Goal: Task Accomplishment & Management: Manage account settings

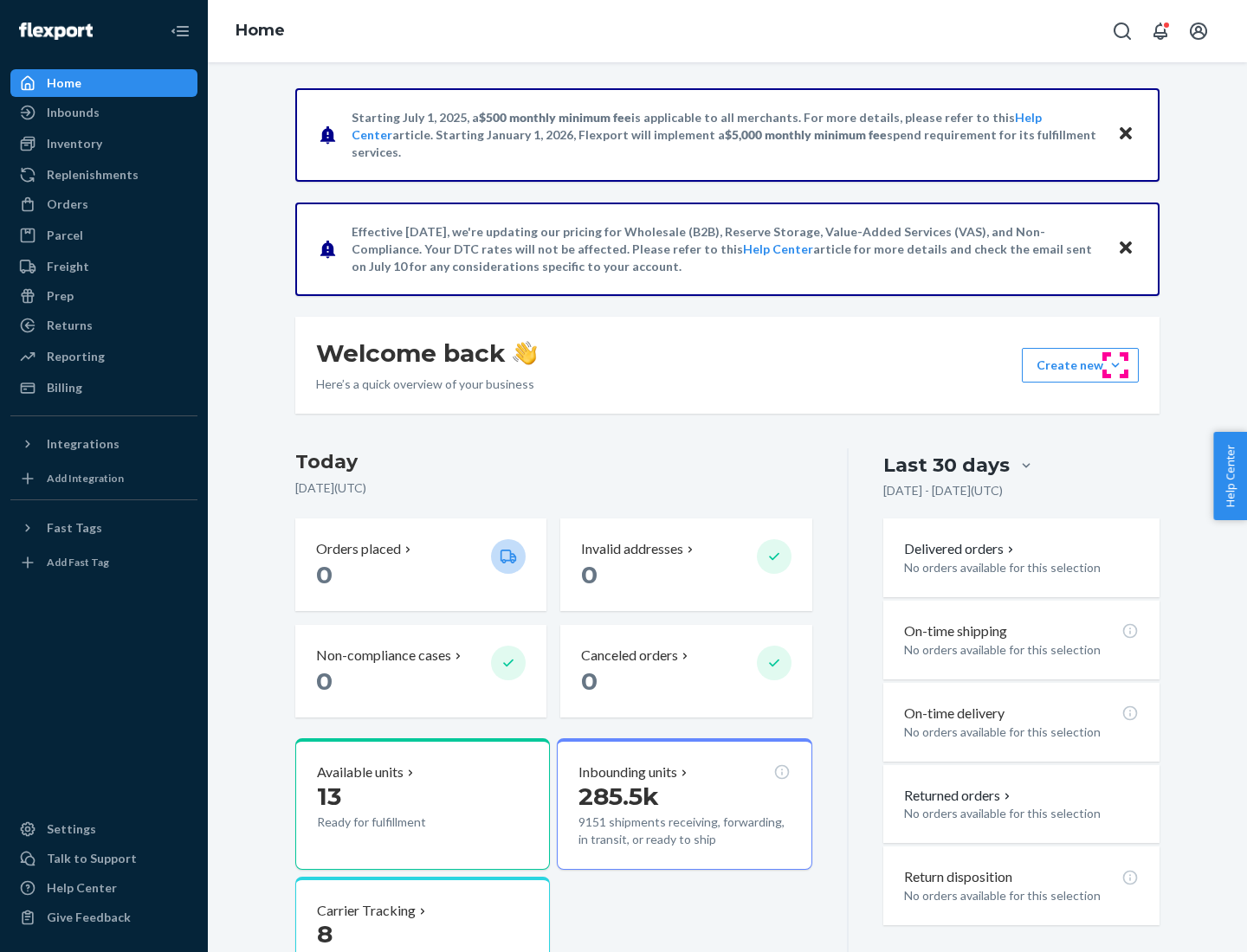
click at [1115, 366] on button "Create new Create new inbound Create new order Create new product" at bounding box center [1080, 365] width 117 height 34
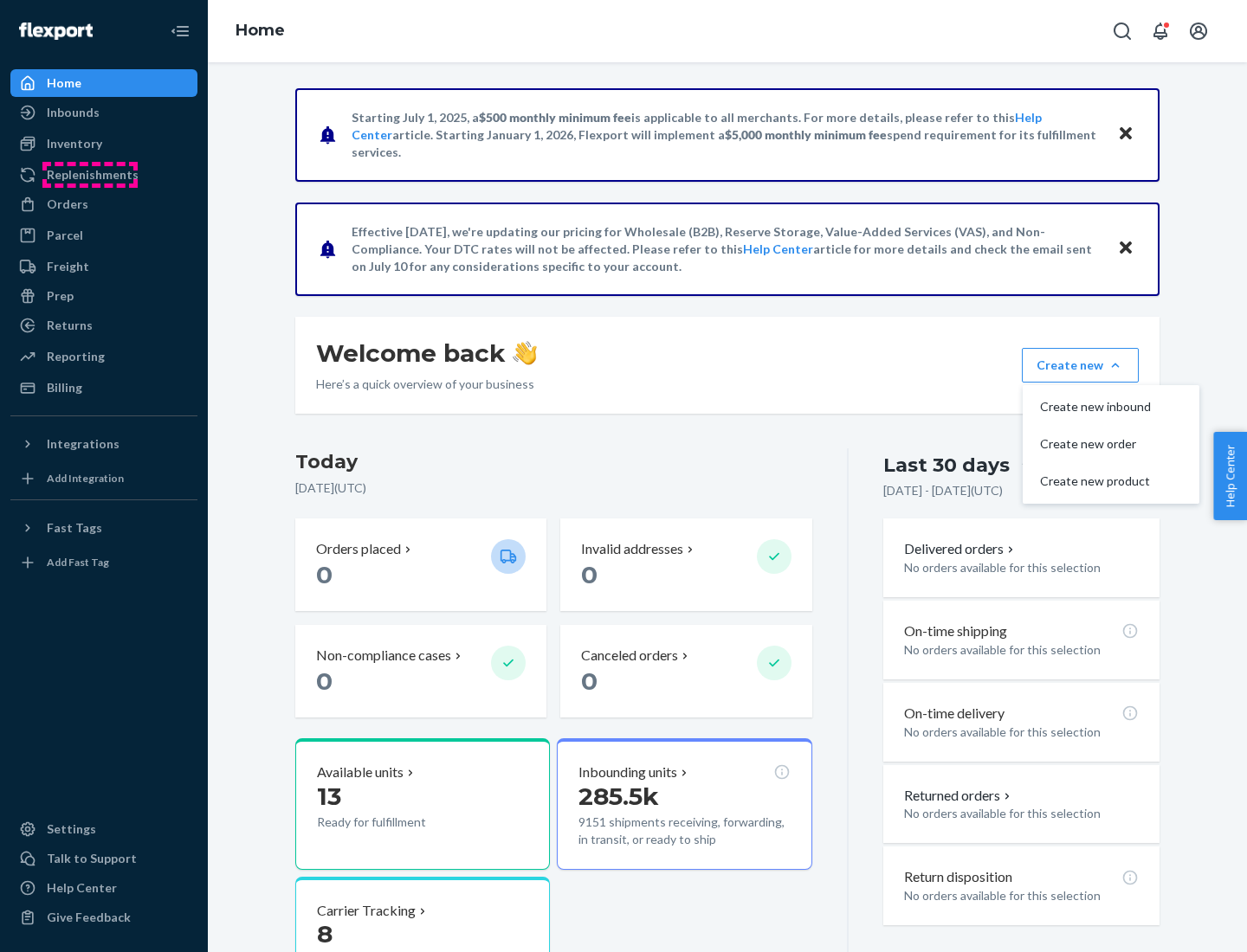
click at [90, 175] on div "Replenishments" at bounding box center [93, 175] width 92 height 17
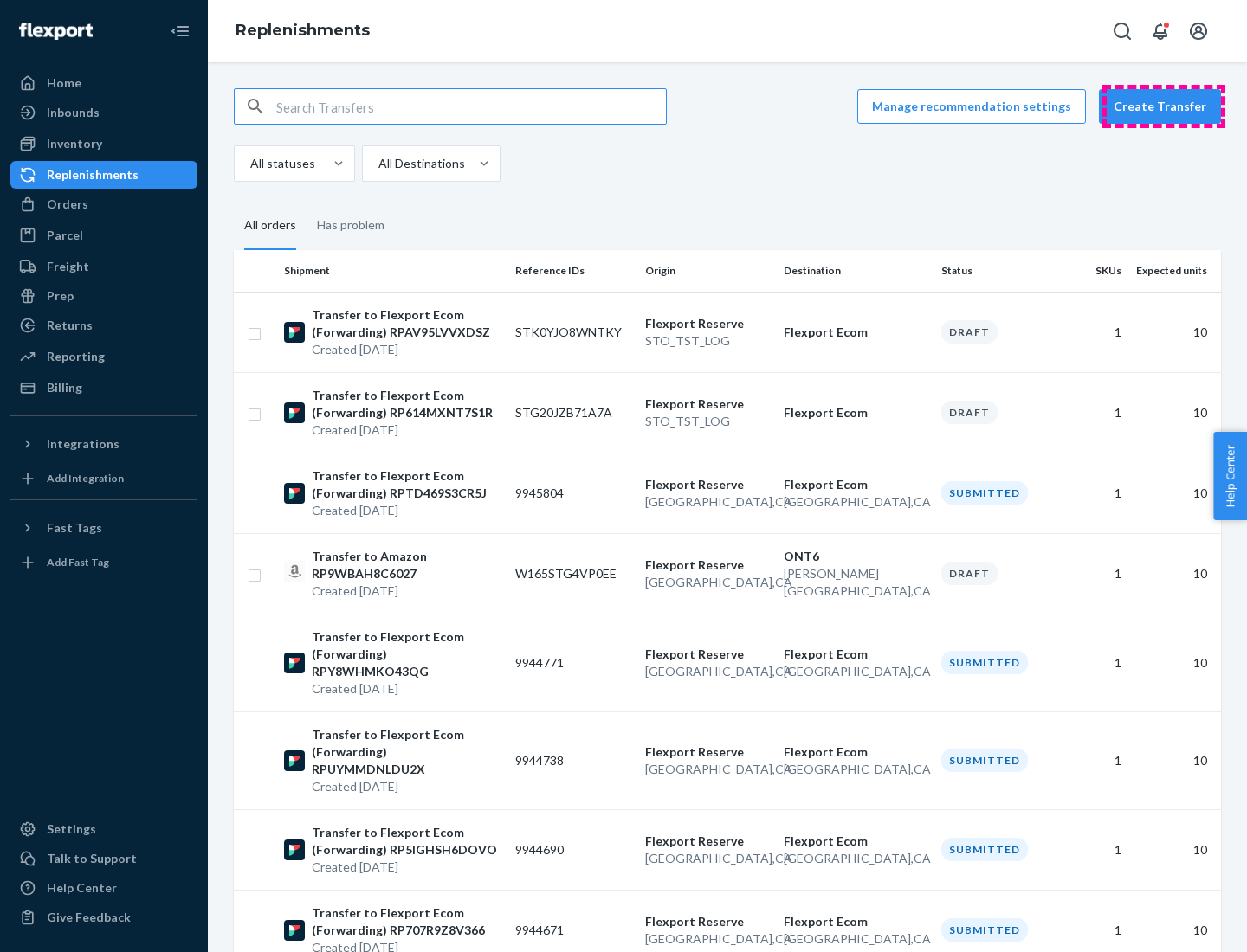
click at [1164, 106] on button "Create Transfer" at bounding box center [1161, 106] width 123 height 34
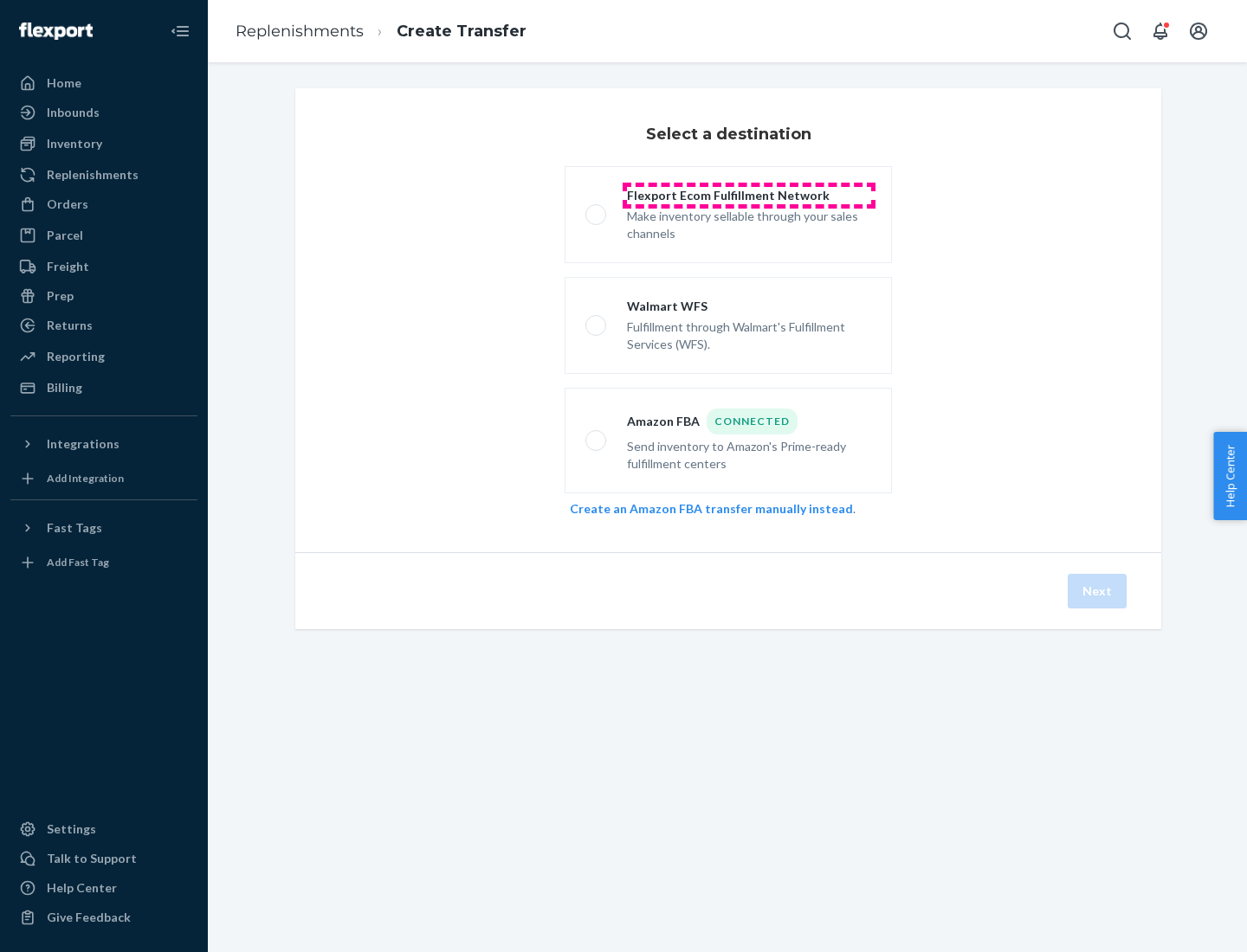
click at [749, 195] on div "Flexport Ecom Fulfillment Network" at bounding box center [749, 195] width 244 height 17
click at [596, 210] on input "Flexport Ecom Fulfillment Network Make inventory sellable through your sales ch…" at bounding box center [591, 215] width 11 height 11
radio input "true"
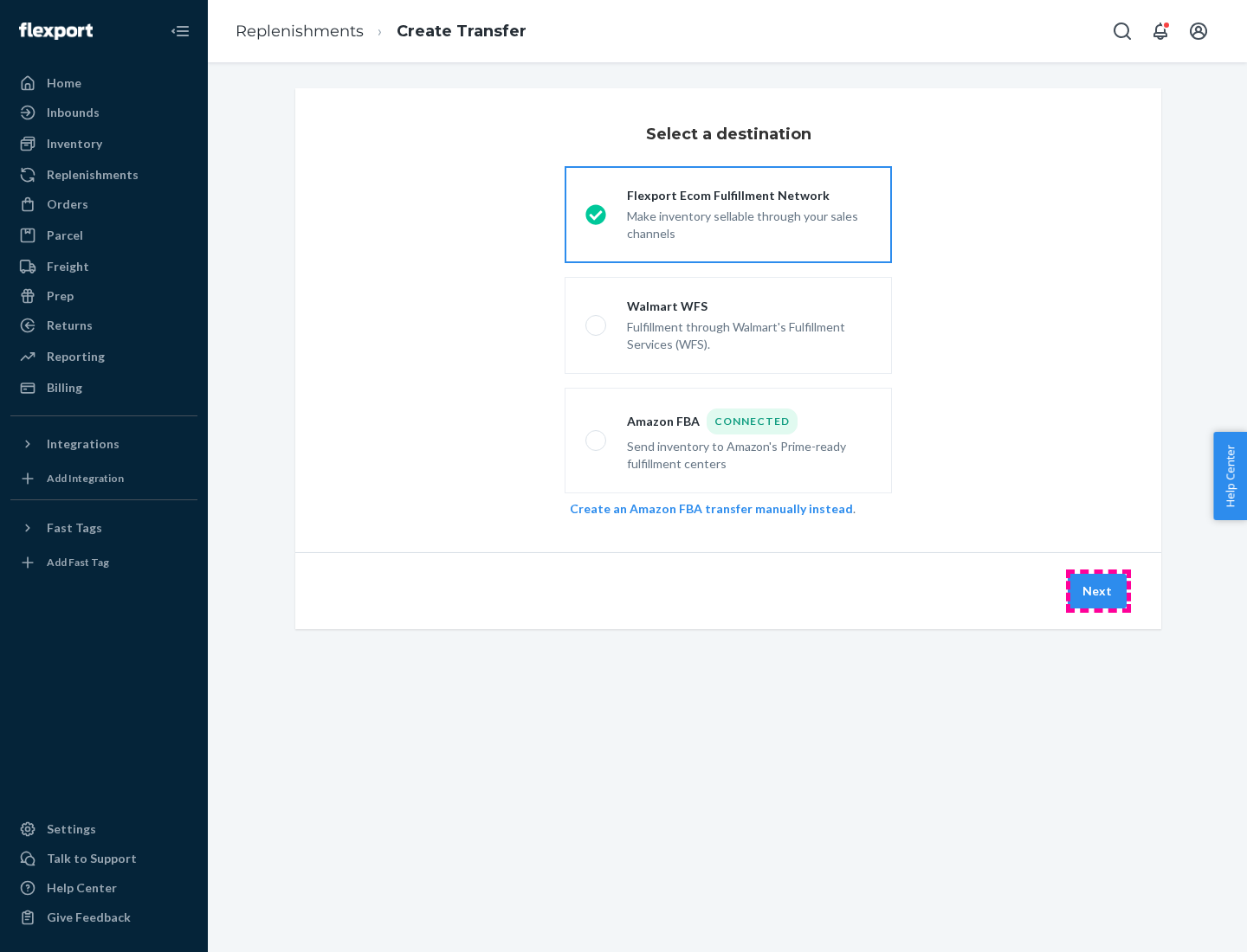
click at [1098, 592] on button "Next" at bounding box center [1097, 591] width 59 height 34
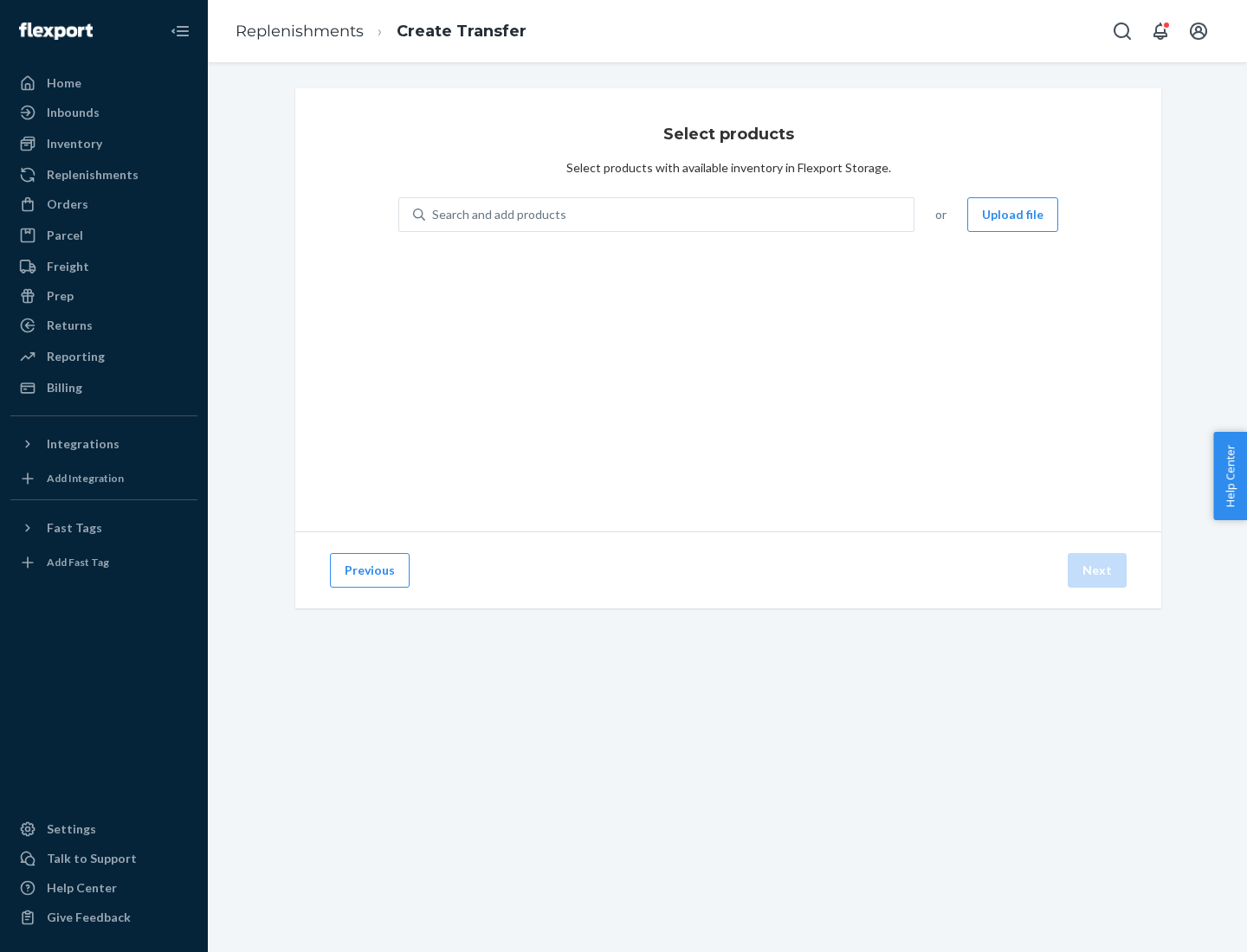
click at [497, 214] on div "Search and add products" at bounding box center [499, 214] width 134 height 17
click at [434, 214] on input "Search and add products" at bounding box center [433, 214] width 2 height 17
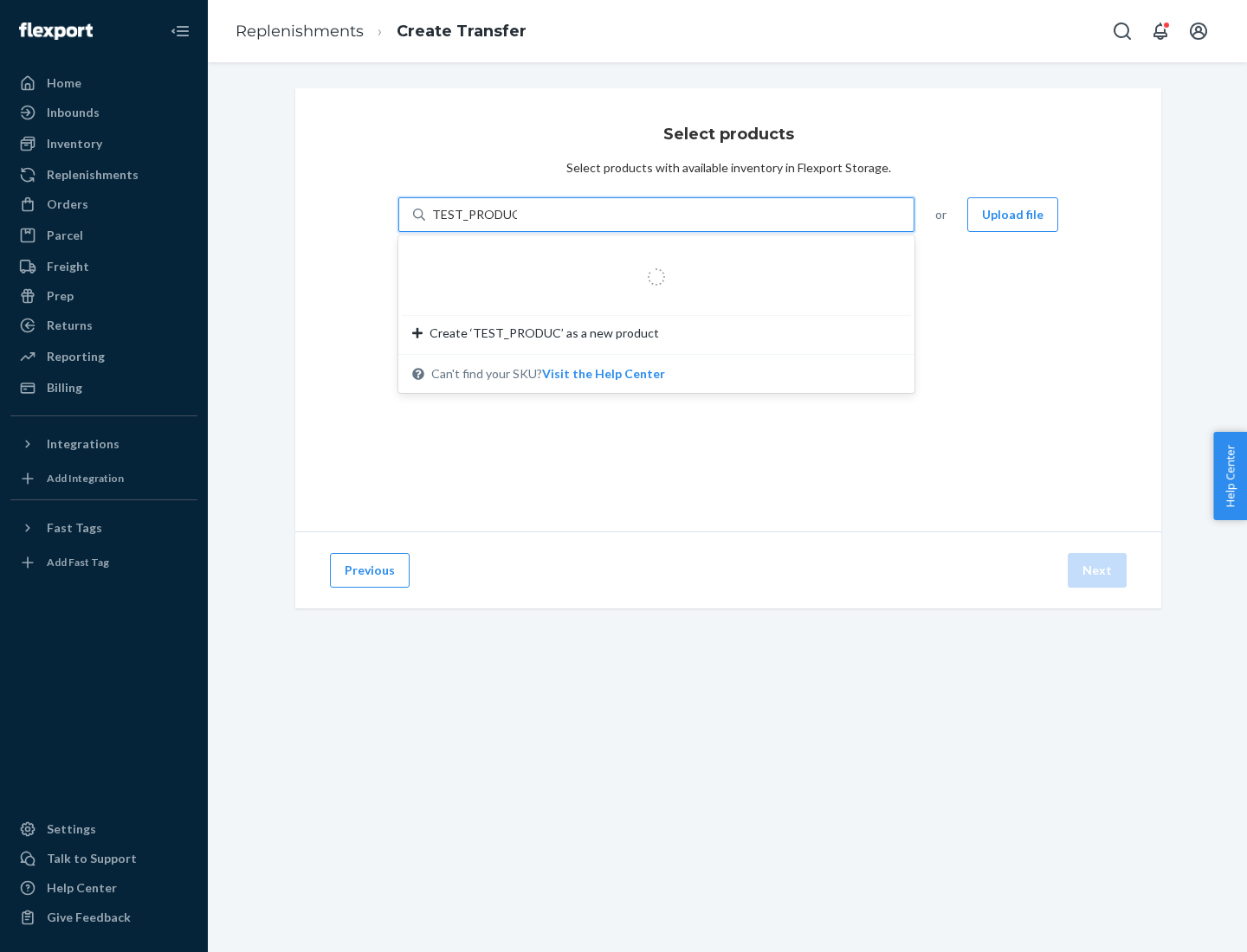
type input "TEST_PRODUCT"
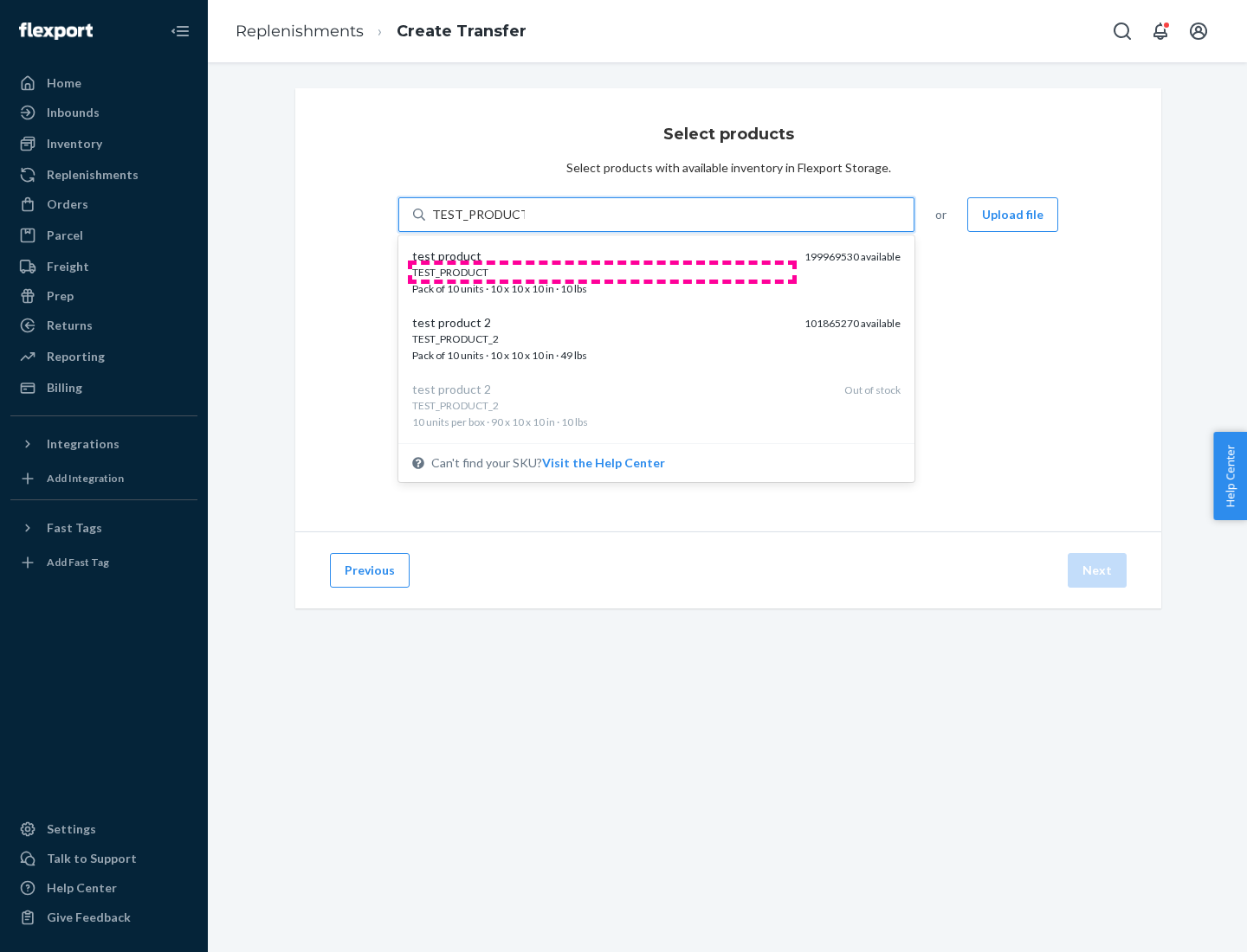
click at [602, 272] on div "TEST_PRODUCT" at bounding box center [602, 272] width 378 height 14
click at [524, 223] on input "TEST_PRODUCT" at bounding box center [478, 214] width 93 height 17
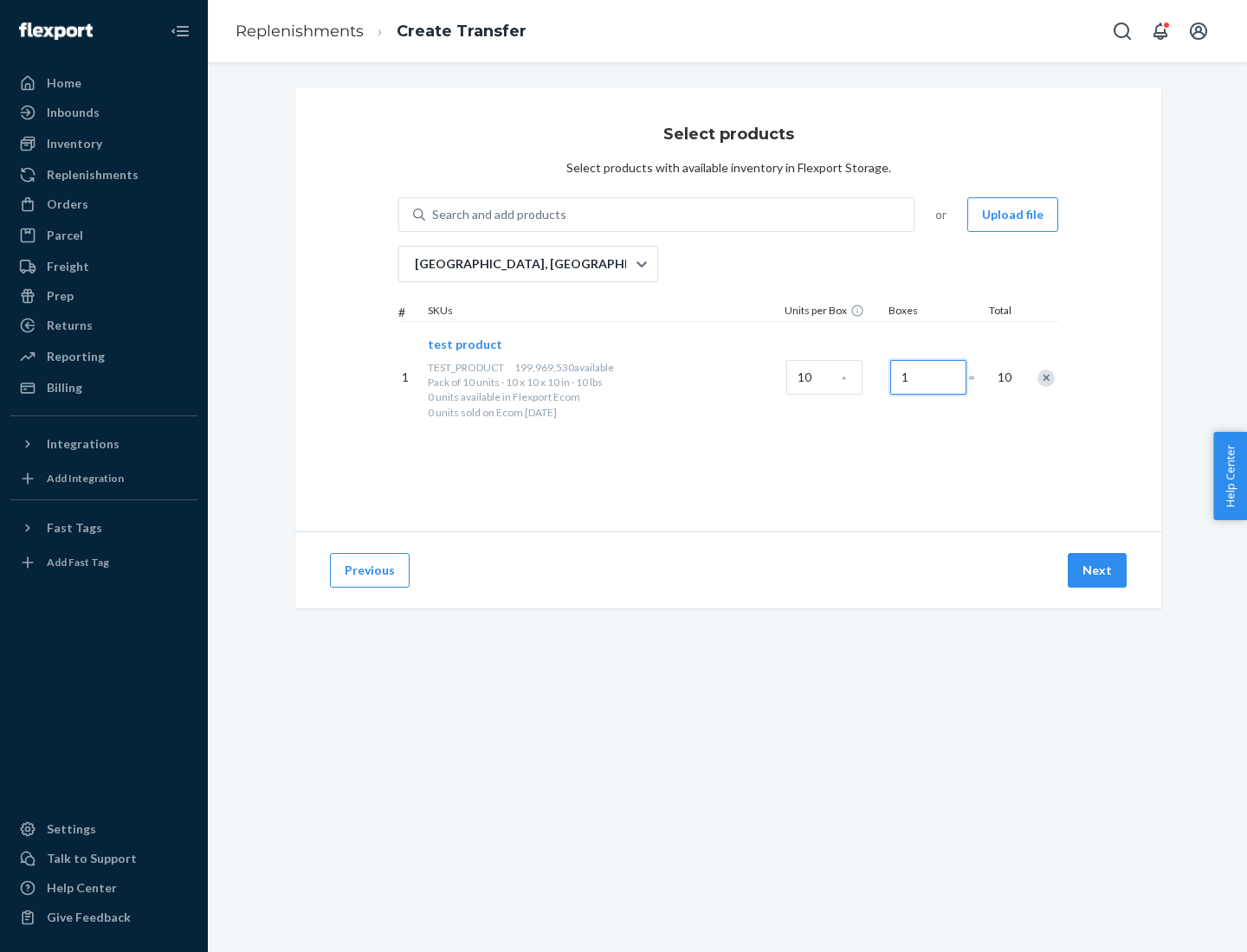
type input "1"
click at [1098, 570] on button "Next" at bounding box center [1097, 570] width 59 height 34
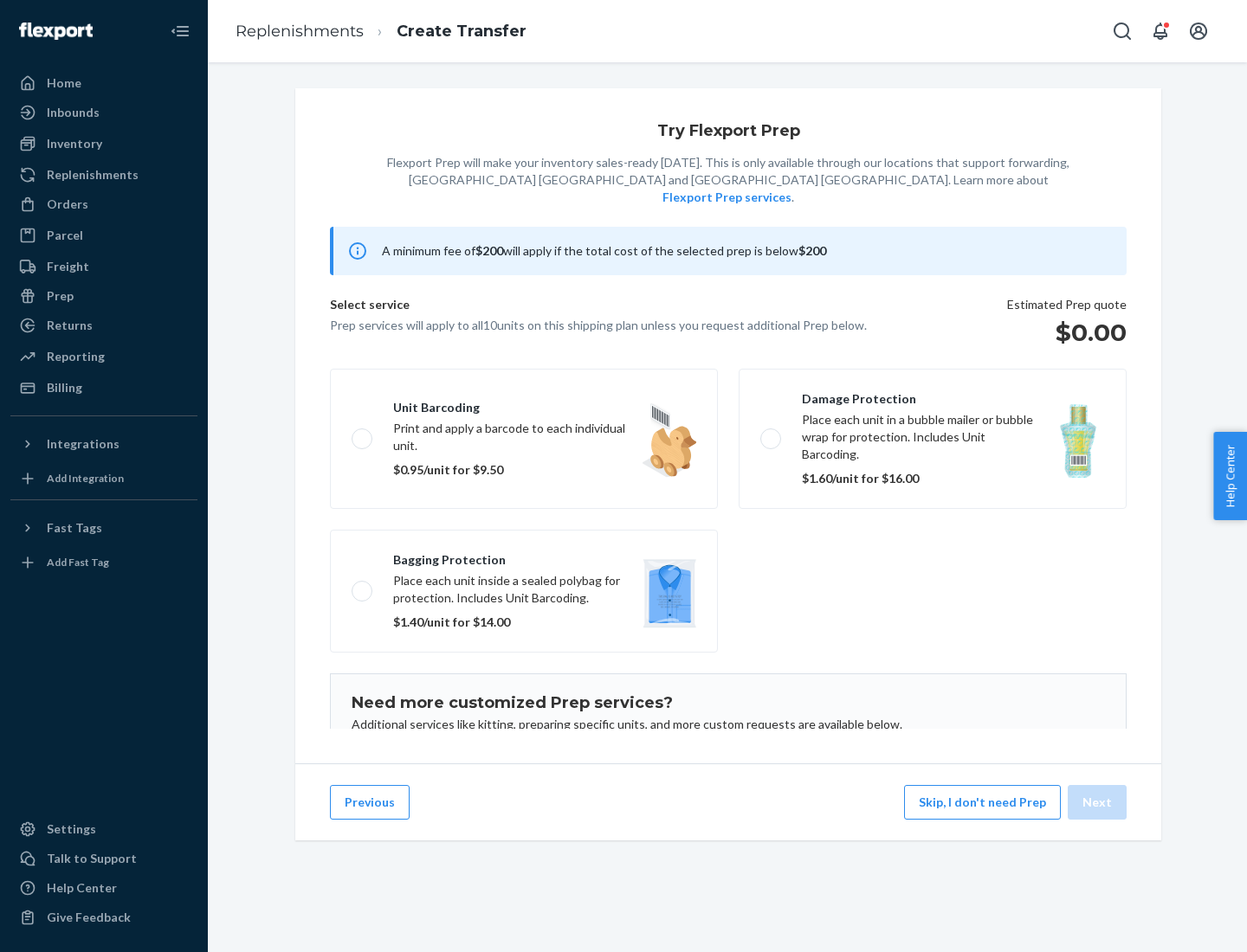
scroll to position [113, 0]
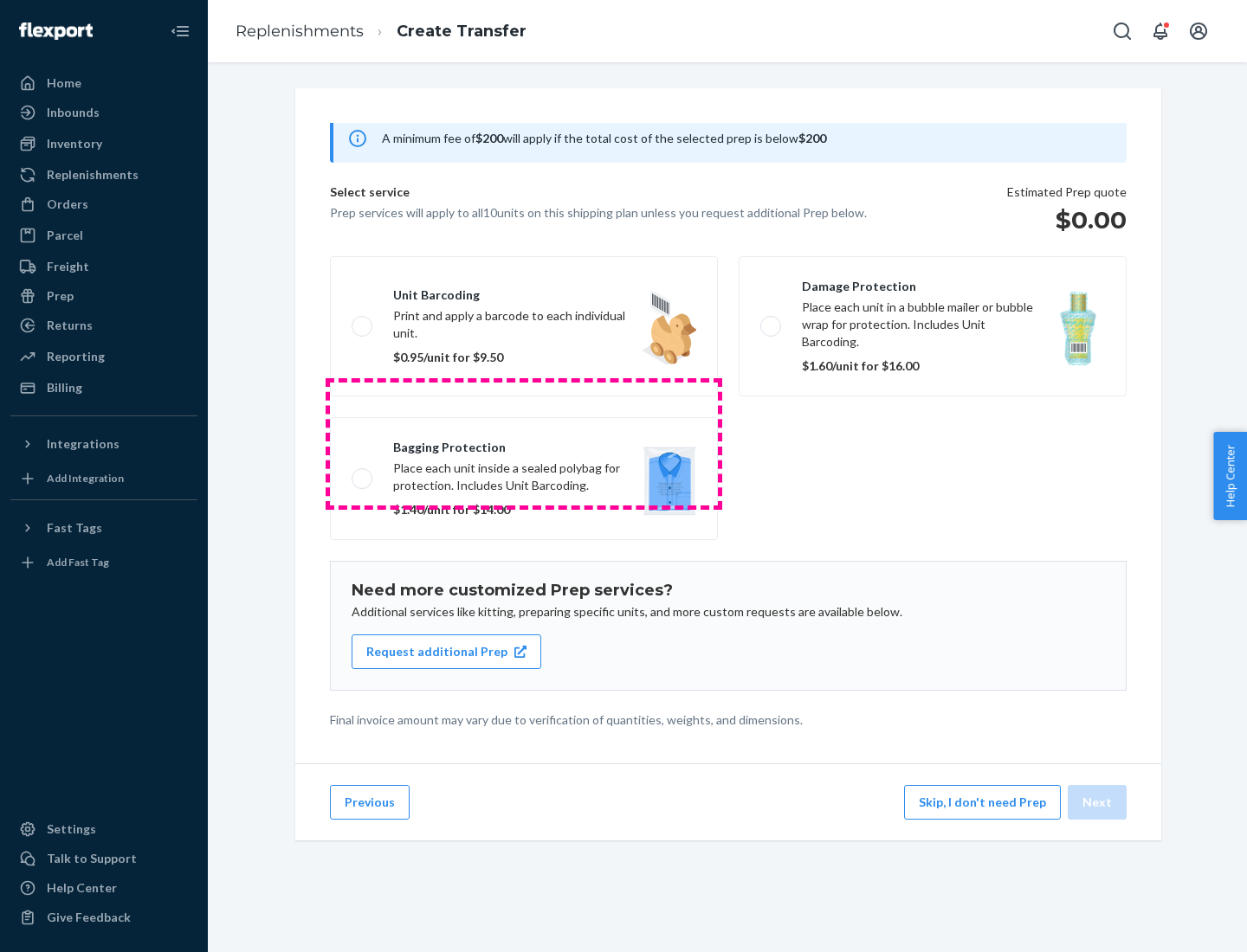
click at [524, 443] on label "Bagging protection Place each unit inside a sealed polybag for protection. Incl…" at bounding box center [523, 478] width 388 height 122
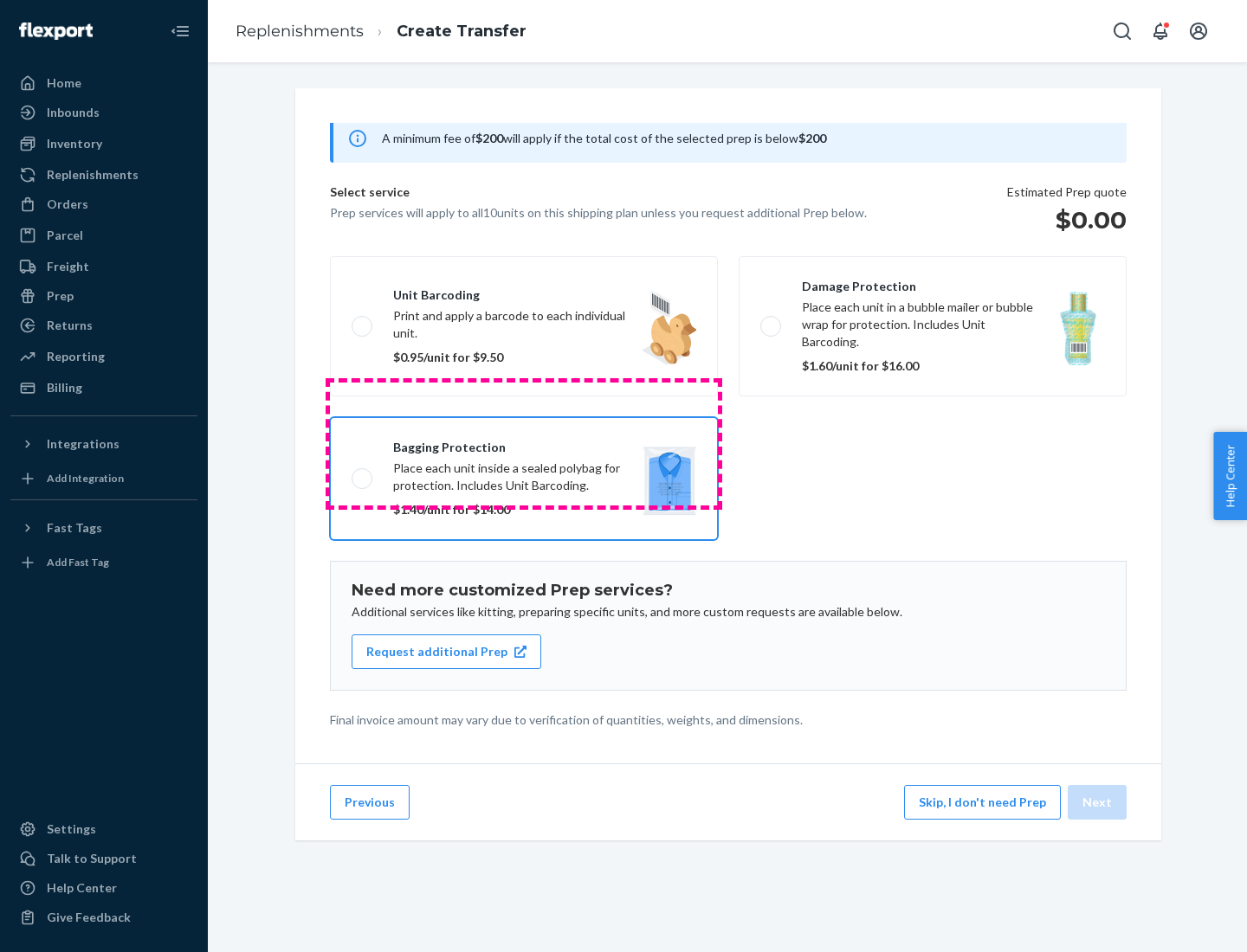
click at [363, 473] on input "Bagging protection Place each unit inside a sealed polybag for protection. Incl…" at bounding box center [357, 478] width 11 height 11
checkbox input "true"
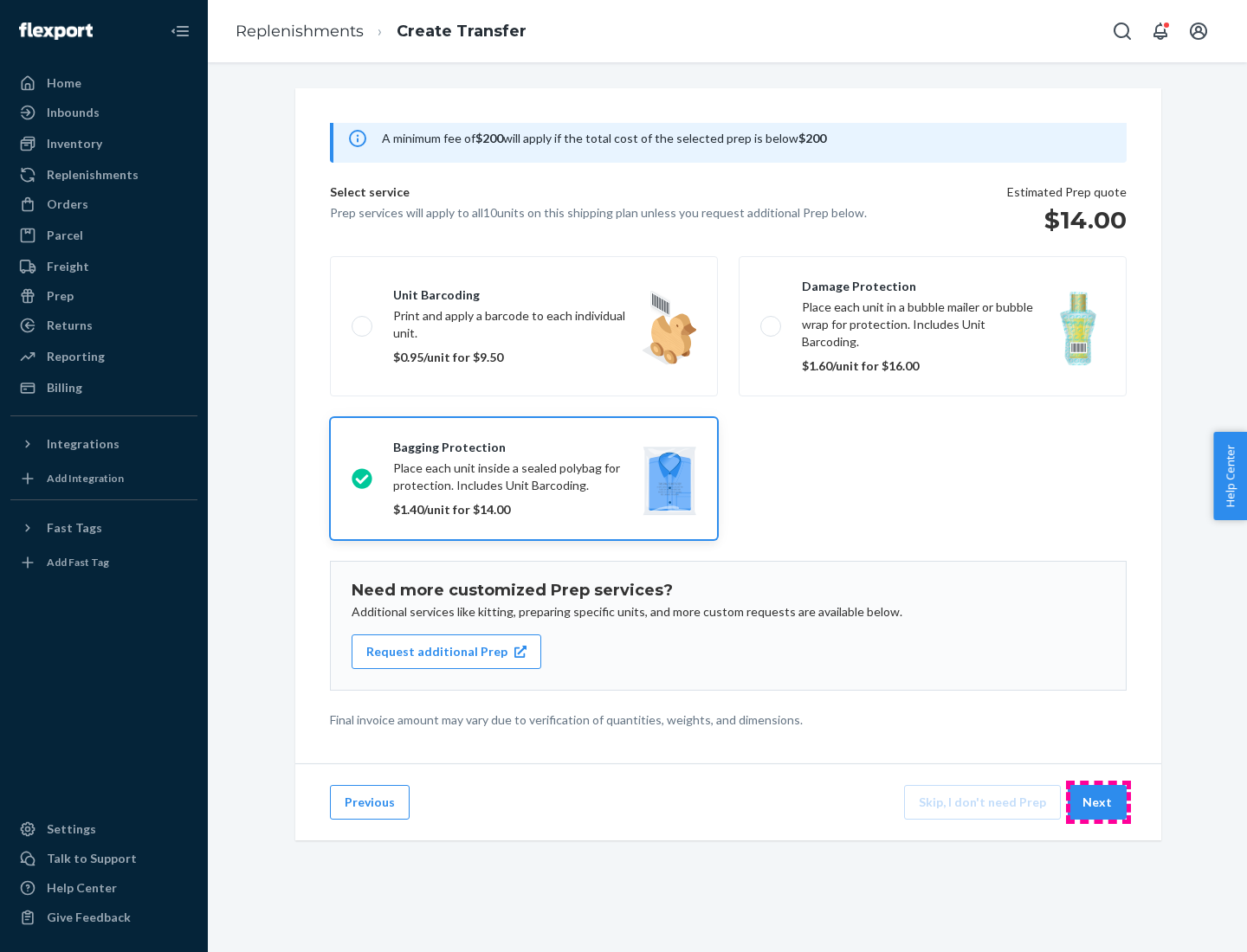
click at [1098, 802] on button "Next" at bounding box center [1097, 802] width 59 height 34
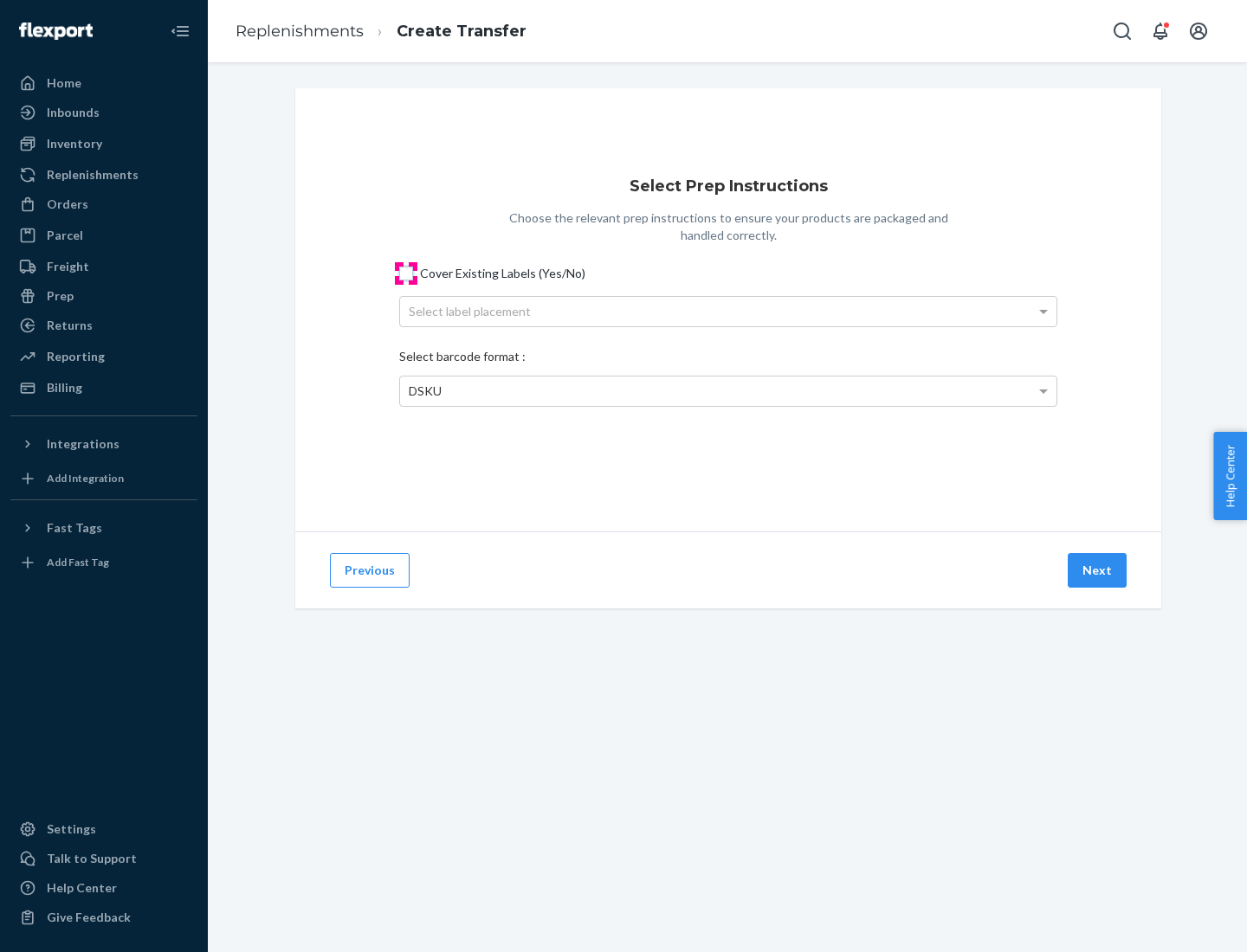
click at [406, 273] on input "Cover Existing Labels (Yes/No)" at bounding box center [405, 273] width 14 height 14
checkbox input "true"
click at [728, 311] on div "Select label placement" at bounding box center [728, 312] width 657 height 30
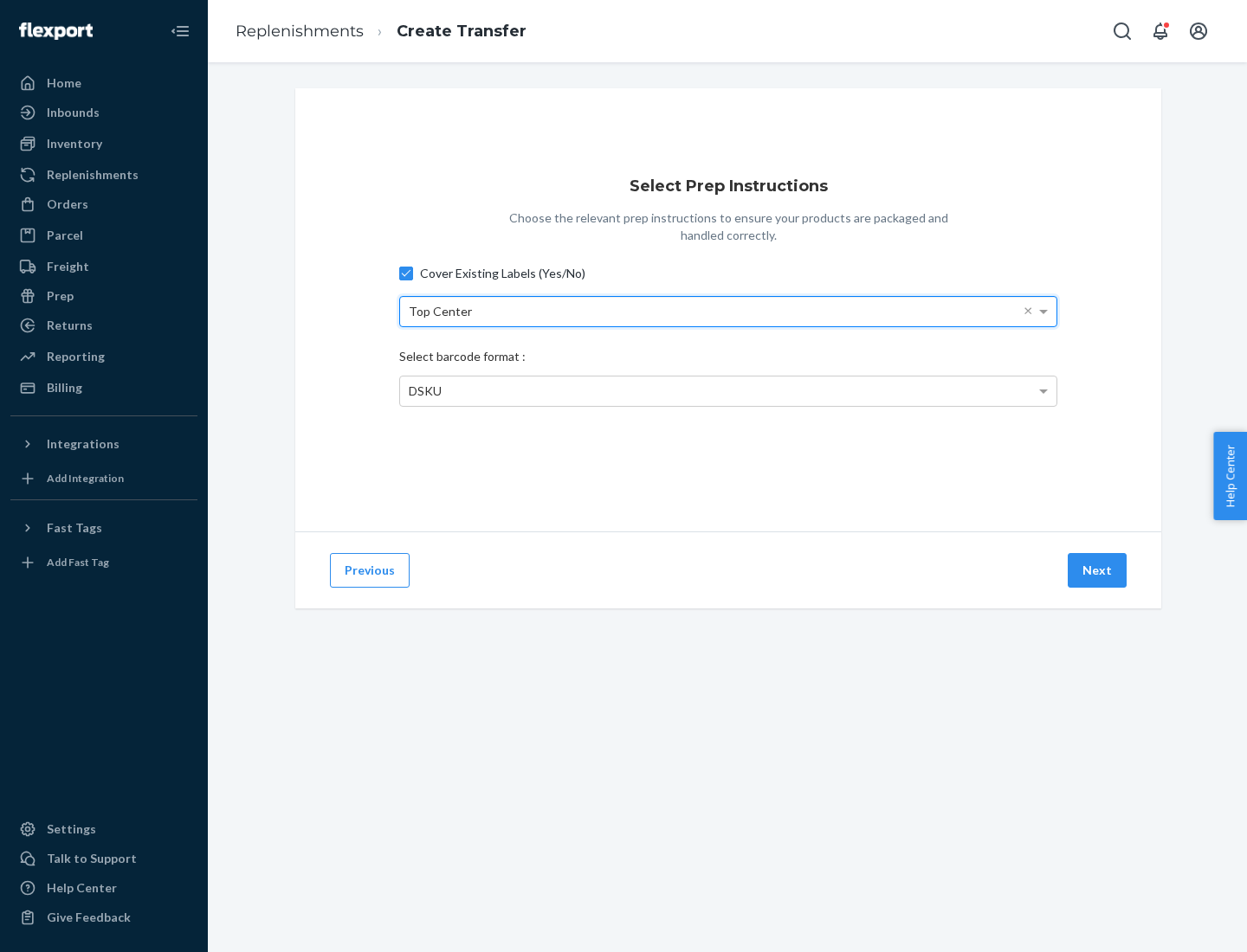
click at [424, 391] on span "DSKU" at bounding box center [425, 391] width 33 height 14
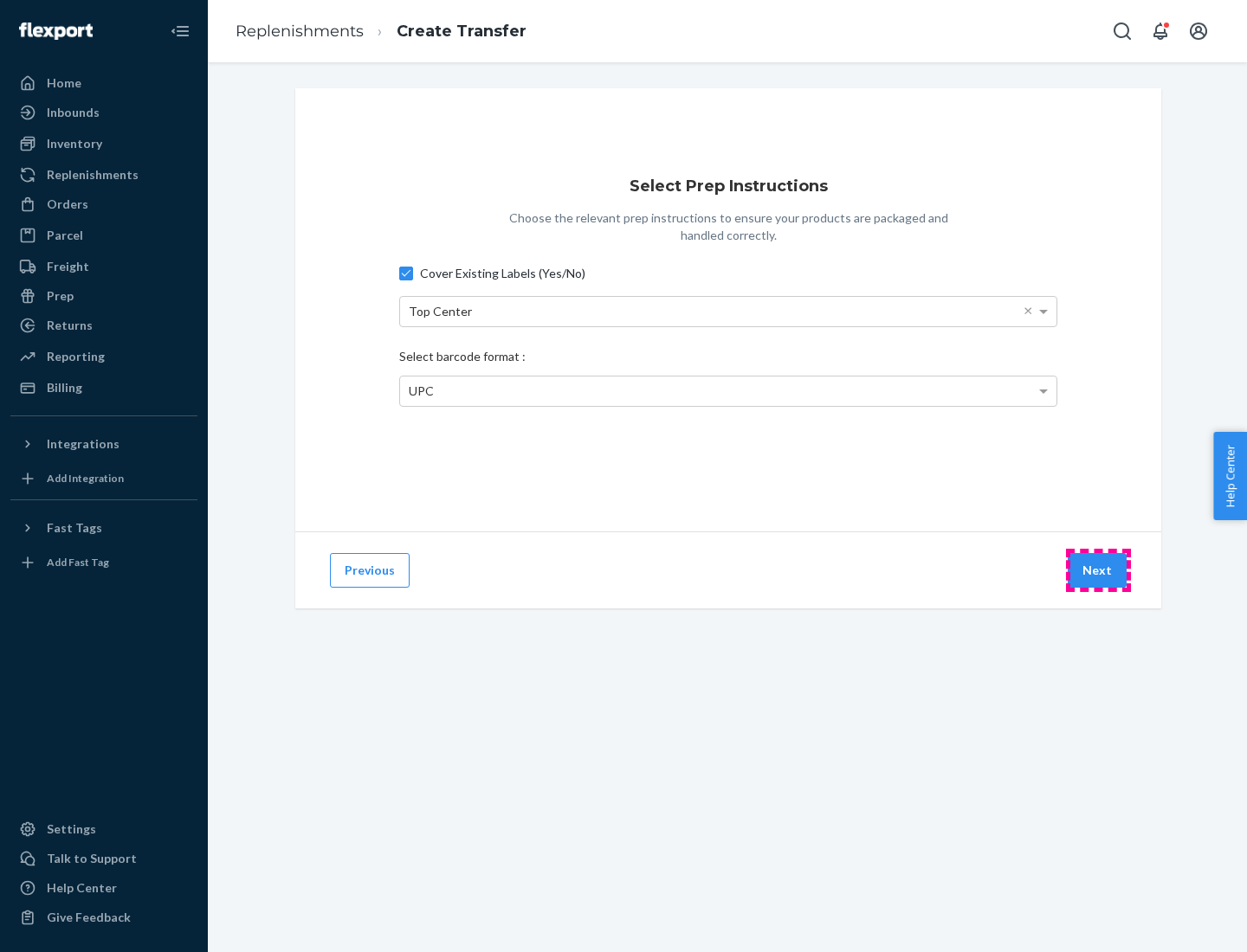
click at [1098, 570] on button "Next" at bounding box center [1097, 570] width 59 height 34
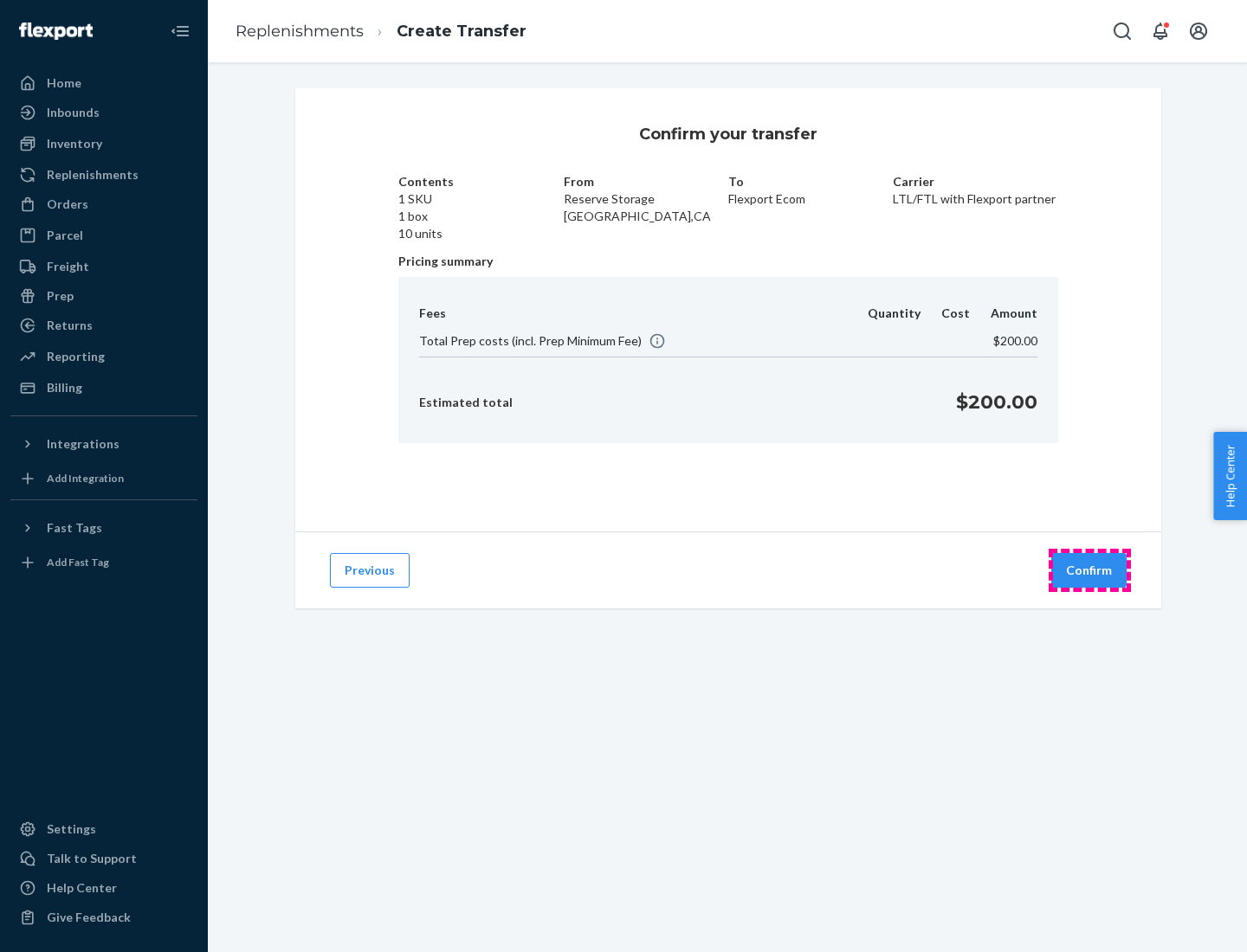
click at [1089, 570] on button "Confirm" at bounding box center [1089, 570] width 76 height 34
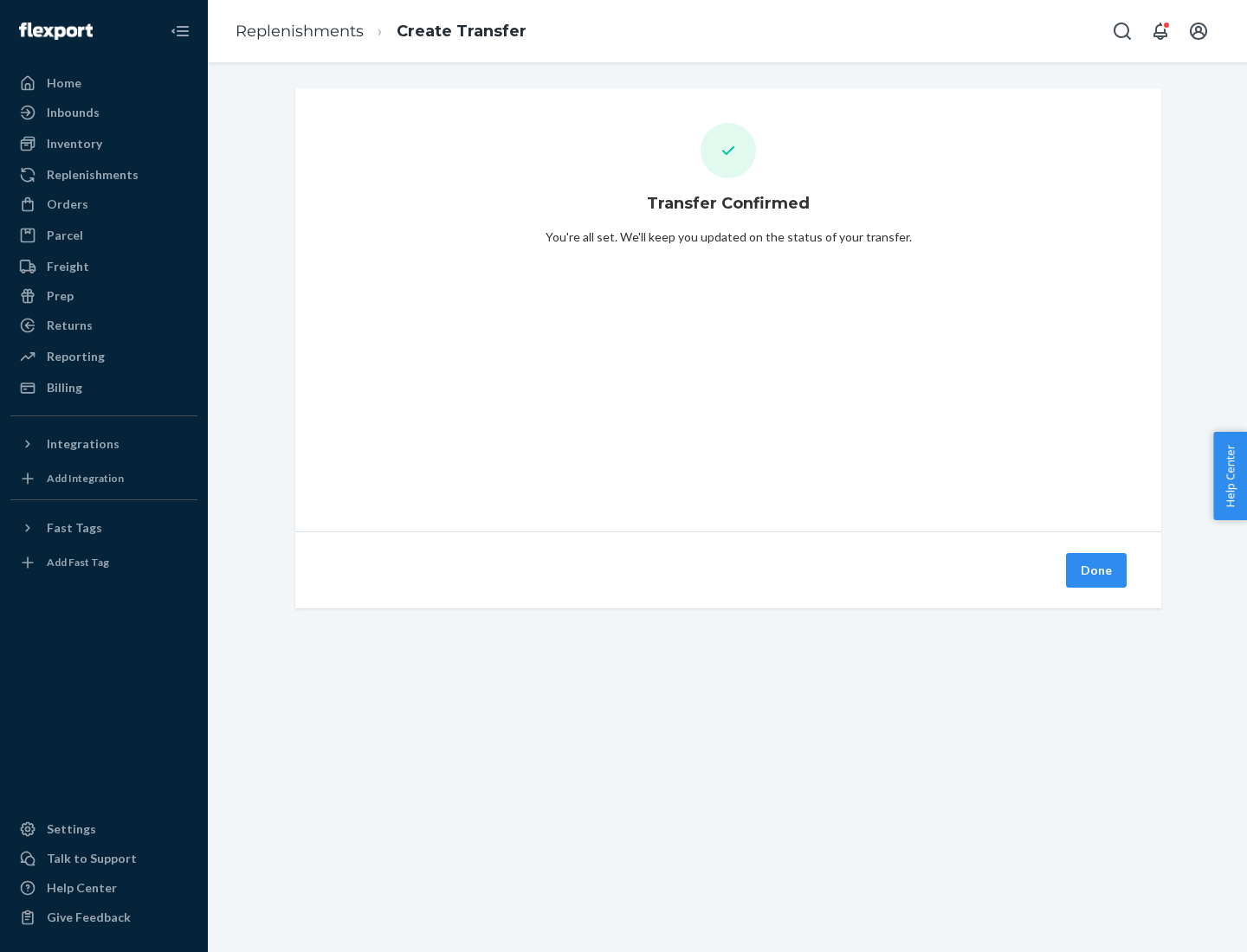
click at [104, 113] on div "Inbounds" at bounding box center [104, 113] width 184 height 24
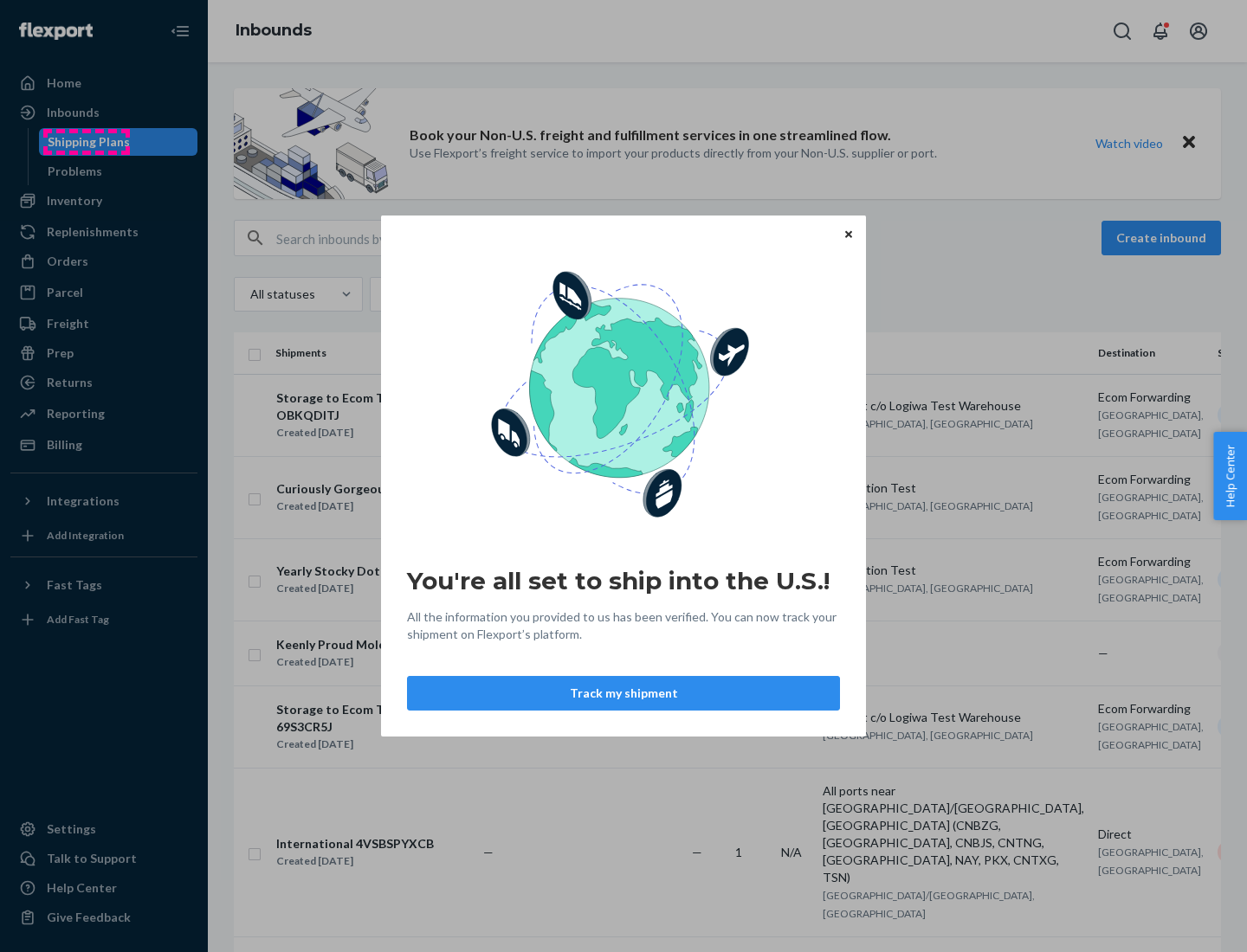
click at [86, 142] on div "You're all set to ship into the U.S.! All the information you provided to us ha…" at bounding box center [624, 476] width 1247 height 952
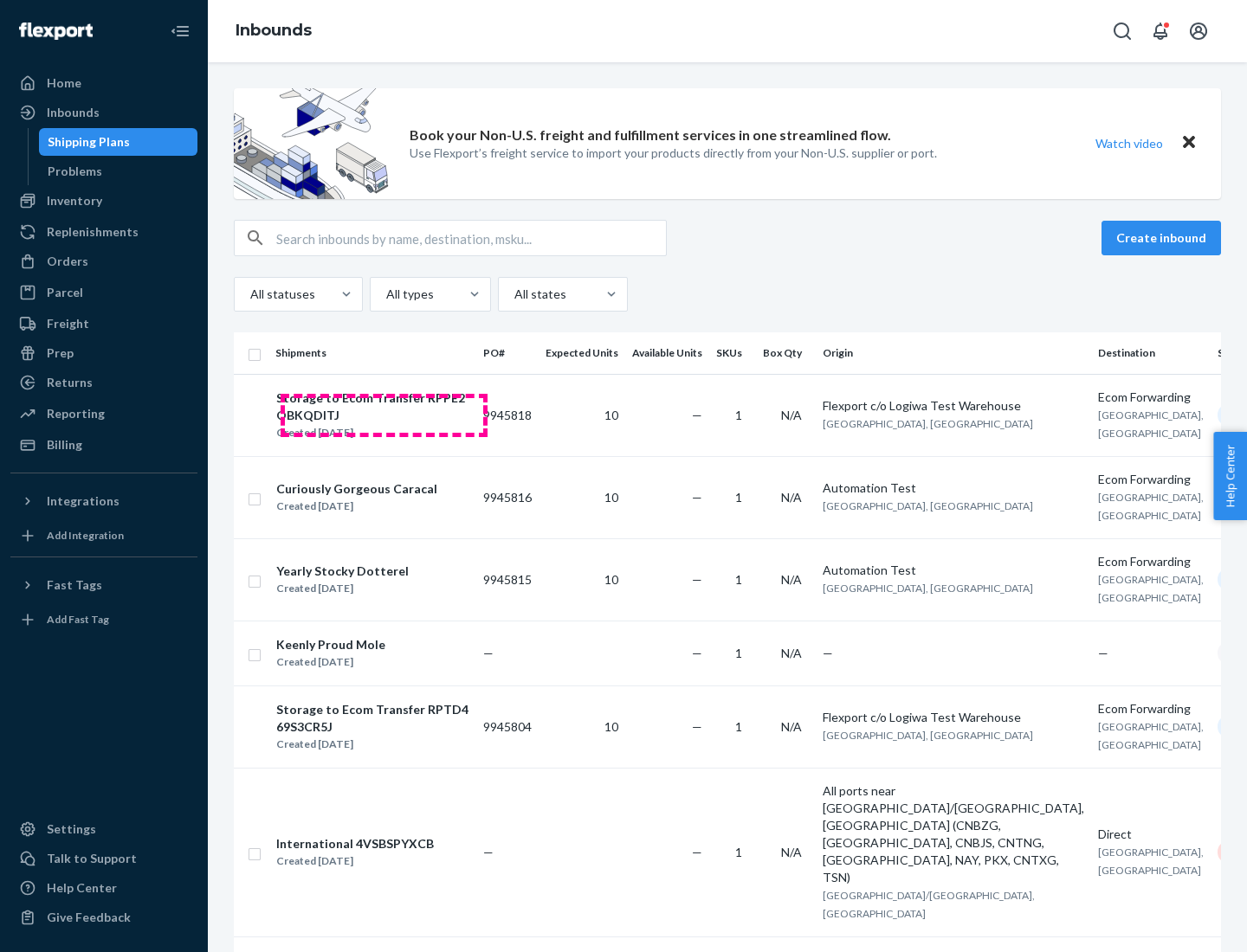
click at [384, 414] on div "Storage to Ecom Transfer RPPE2OBKQDITJ" at bounding box center [372, 407] width 192 height 34
